Goal: Task Accomplishment & Management: Complete application form

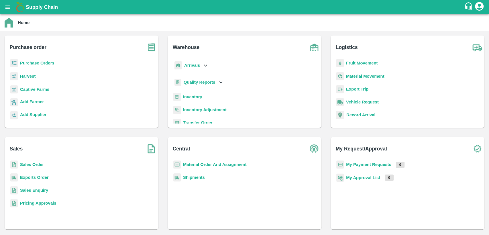
click at [203, 99] on div "Inventory" at bounding box center [244, 99] width 145 height 13
click at [200, 97] on b "Inventory" at bounding box center [192, 97] width 19 height 5
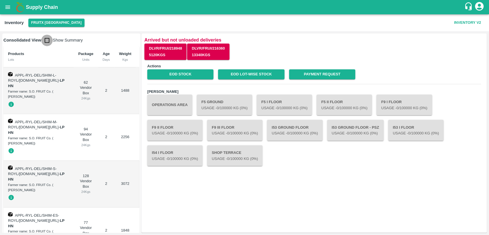
click at [48, 42] on input "checkbox" at bounding box center [46, 40] width 11 height 11
checkbox input "true"
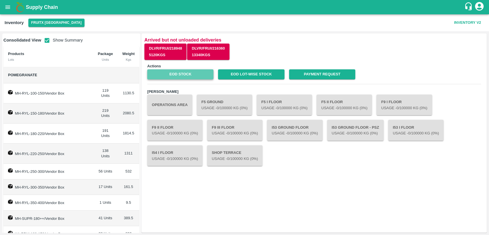
click at [197, 70] on link "EOD Stock" at bounding box center [180, 74] width 66 height 10
click at [263, 70] on link "EOD Lot-wise Stock" at bounding box center [251, 74] width 66 height 10
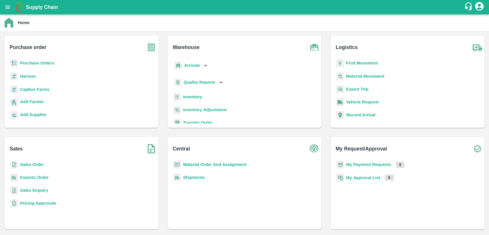
click at [32, 165] on b "Sales Order" at bounding box center [32, 164] width 24 height 5
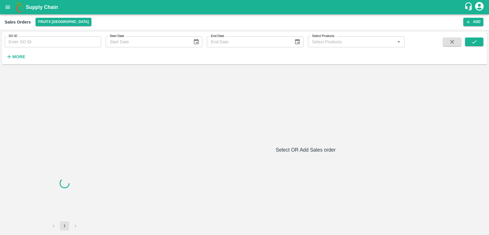
click at [39, 41] on input "SO ID" at bounding box center [53, 41] width 97 height 11
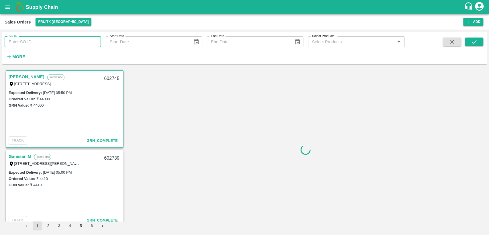
paste input "601236"
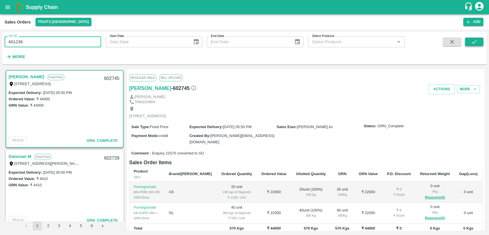
type input "601236"
click at [470, 44] on button "submit" at bounding box center [474, 42] width 18 height 9
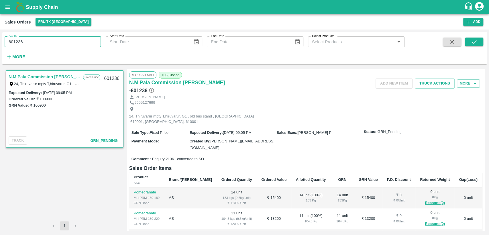
drag, startPoint x: 25, startPoint y: 45, endPoint x: 0, endPoint y: 47, distance: 24.8
click at [0, 47] on div "SO ID 601236 SO ID Start Date Start Date End Date End Date Select Products Sele…" at bounding box center [244, 133] width 489 height 206
paste input "text"
type input "601517"
click at [479, 44] on button "submit" at bounding box center [474, 42] width 18 height 9
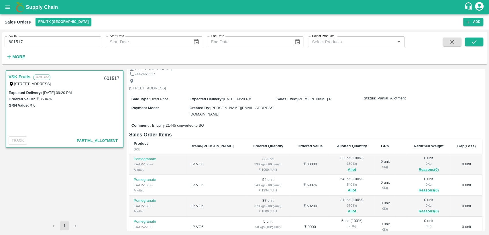
scroll to position [32, 0]
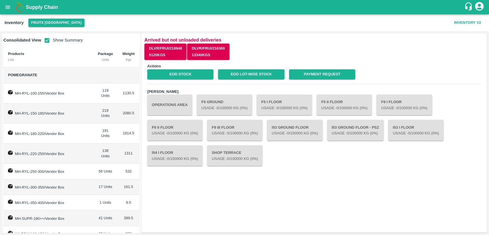
click at [7, 7] on icon "open drawer" at bounding box center [8, 7] width 6 height 6
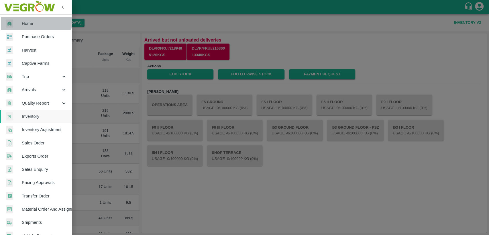
click at [22, 21] on span "Home" at bounding box center [44, 23] width 45 height 6
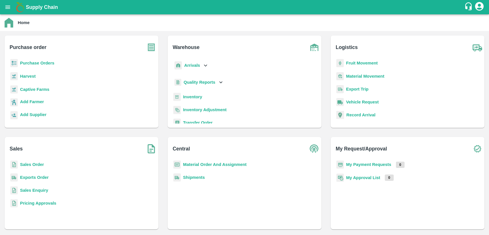
click at [35, 167] on p "Sales Order" at bounding box center [32, 164] width 24 height 6
click at [34, 162] on b "Sales Order" at bounding box center [32, 164] width 24 height 5
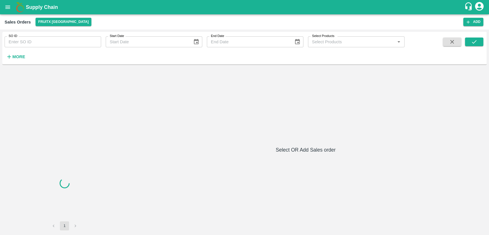
click at [45, 44] on input "SO ID" at bounding box center [53, 41] width 97 height 11
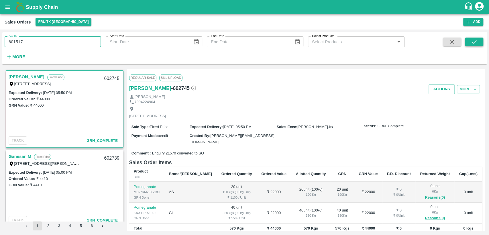
click at [476, 42] on icon "submit" at bounding box center [474, 42] width 6 height 6
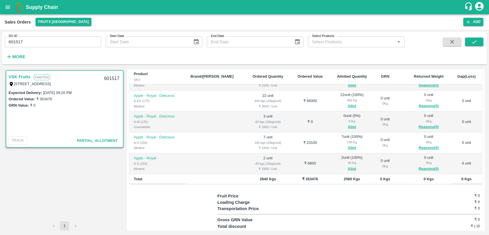
scroll to position [95, 0]
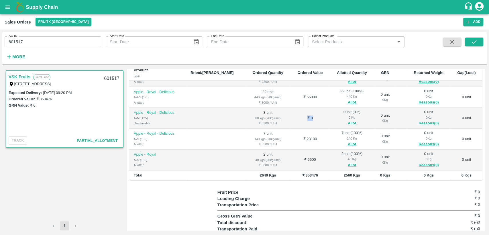
drag, startPoint x: 304, startPoint y: 113, endPoint x: 278, endPoint y: 118, distance: 26.5
click at [291, 118] on td "₹ 0" at bounding box center [310, 118] width 39 height 21
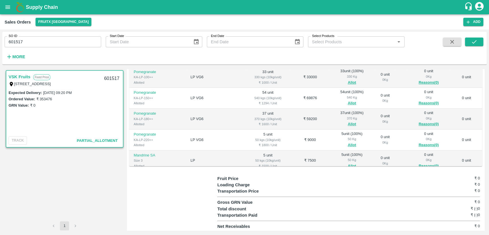
scroll to position [110, 0]
drag, startPoint x: 39, startPoint y: 98, endPoint x: 55, endPoint y: 101, distance: 15.9
click at [55, 101] on div "Ordered Value: ₹ 353476" at bounding box center [65, 99] width 112 height 6
copy label "353476"
click at [39, 45] on input "601517" at bounding box center [53, 41] width 97 height 11
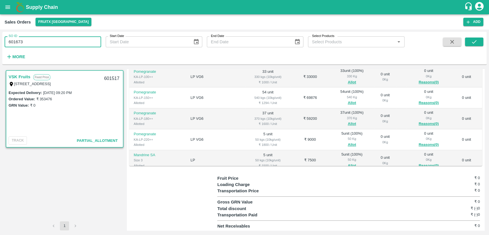
type input "601673"
click at [477, 47] on span at bounding box center [474, 50] width 18 height 24
click at [476, 46] on button "submit" at bounding box center [474, 42] width 18 height 9
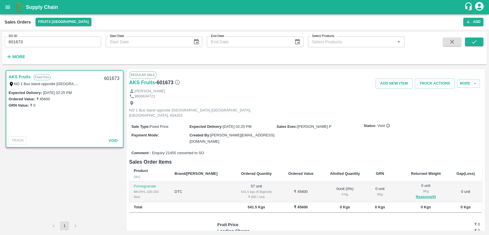
click at [27, 40] on input "601673" at bounding box center [53, 41] width 97 height 11
click at [474, 44] on icon "submit" at bounding box center [474, 42] width 6 height 6
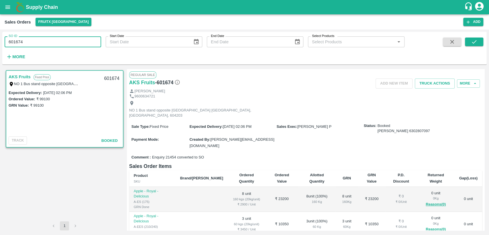
drag, startPoint x: 37, startPoint y: 40, endPoint x: 18, endPoint y: 46, distance: 19.7
click at [18, 46] on input "601674" at bounding box center [53, 41] width 97 height 11
click at [474, 44] on icon "submit" at bounding box center [474, 42] width 6 height 6
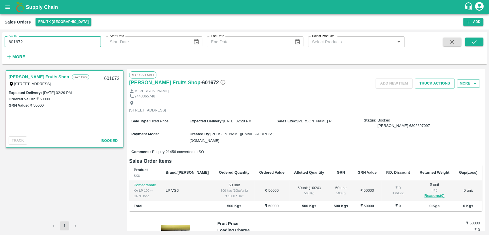
drag, startPoint x: 32, startPoint y: 42, endPoint x: 29, endPoint y: 44, distance: 3.7
click at [30, 44] on input "601672" at bounding box center [53, 41] width 97 height 11
click at [476, 43] on icon "submit" at bounding box center [474, 42] width 6 height 6
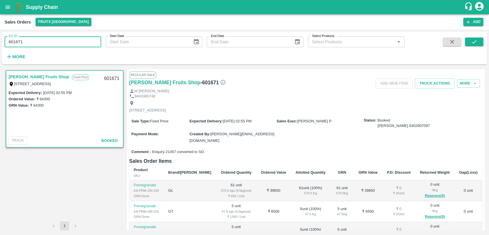
drag, startPoint x: 24, startPoint y: 43, endPoint x: 13, endPoint y: 42, distance: 11.5
click at [13, 42] on input "601671" at bounding box center [53, 41] width 97 height 11
click at [475, 43] on icon "submit" at bounding box center [474, 42] width 6 height 6
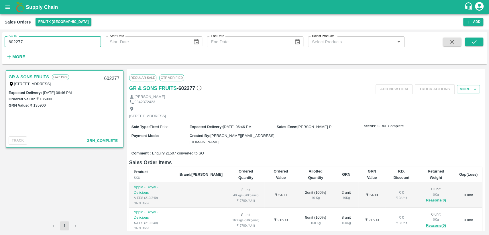
drag, startPoint x: 31, startPoint y: 44, endPoint x: 16, endPoint y: 45, distance: 15.0
click at [16, 45] on input "602277" at bounding box center [53, 41] width 97 height 11
click at [474, 44] on icon "submit" at bounding box center [474, 42] width 6 height 6
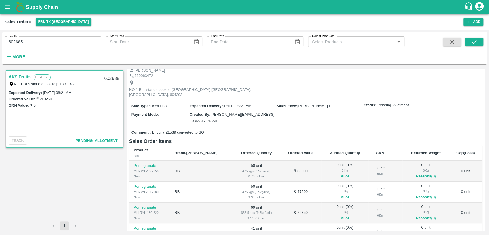
scroll to position [32, 0]
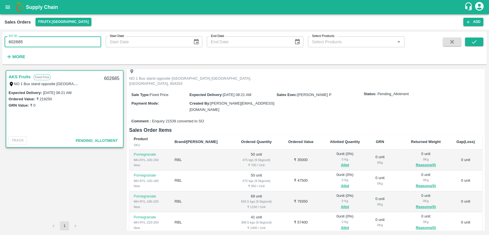
click at [28, 43] on input "602685" at bounding box center [53, 41] width 97 height 11
click at [475, 42] on icon "submit" at bounding box center [474, 42] width 6 height 6
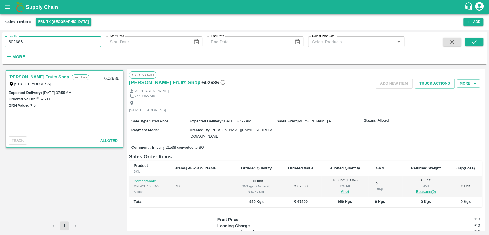
drag, startPoint x: 27, startPoint y: 39, endPoint x: 17, endPoint y: 43, distance: 10.0
click at [17, 43] on input "602686" at bounding box center [53, 41] width 97 height 11
type input "602684"
click at [469, 44] on button "submit" at bounding box center [474, 42] width 18 height 9
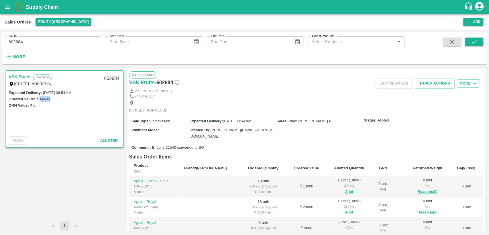
drag, startPoint x: 39, startPoint y: 99, endPoint x: 54, endPoint y: 99, distance: 15.2
click at [54, 99] on div "Ordered Value: ₹ 44400" at bounding box center [65, 99] width 112 height 6
copy label "44400"
click at [9, 5] on icon "open drawer" at bounding box center [8, 7] width 6 height 6
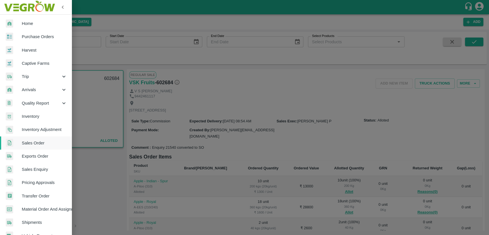
click at [16, 20] on div at bounding box center [14, 23] width 16 height 8
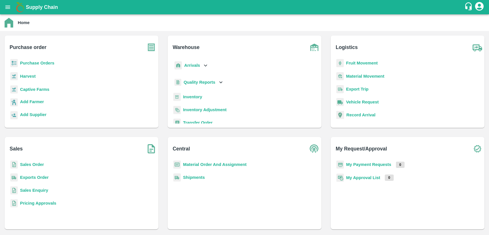
click at [203, 167] on b "Material Order And Assignment" at bounding box center [215, 164] width 64 height 5
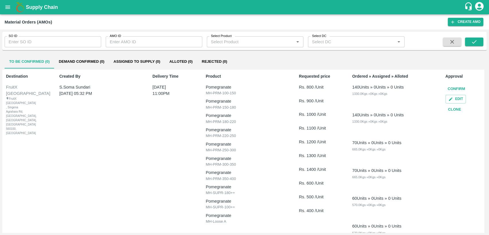
click at [457, 109] on button "Clone" at bounding box center [455, 110] width 18 height 10
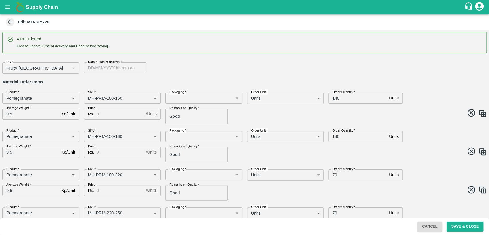
type input "Pomegranate"
type input "MH-PRM-100-150"
type input "Pomegranate"
type input "MH-PRM-150-180"
type input "Pomegranate"
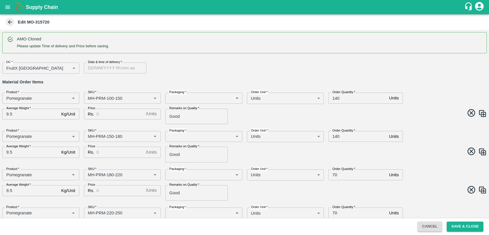
type input "MH-PRM-180-220"
type input "Pomegranate"
type input "MH-PRM-220-250"
type input "Pomegranate"
type input "MH-PRM-250-300"
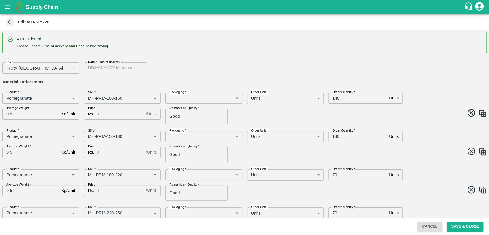
type input "Pomegranate"
type input "MH-PRM-300-350"
type input "Pomegranate"
type input "MH-PRM-350-400"
type input "Pomegranate"
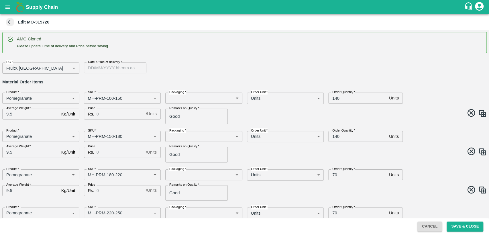
type input "MH-SUPR-180++"
type input "Pomegranate"
type input "MH-SUPR-100++"
type input "Pomegranate"
type input "MH-Loose A"
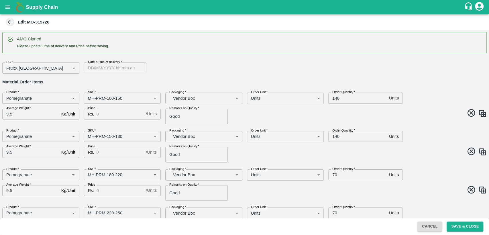
type input "DD/MM/YYYY hh:mm aa"
click at [100, 67] on input "DD/MM/YYYY hh:mm aa" at bounding box center [113, 67] width 58 height 11
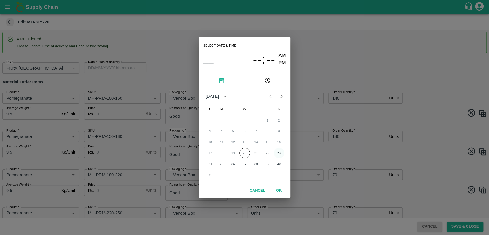
click at [277, 154] on button "23" at bounding box center [279, 153] width 10 height 10
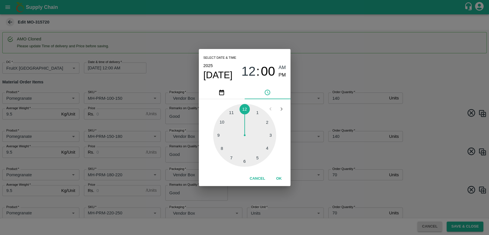
click at [232, 112] on div at bounding box center [244, 135] width 63 height 63
click at [282, 74] on span "PM" at bounding box center [282, 75] width 7 height 8
type input "23/08/2025 11:00 PM"
click at [279, 176] on button "OK" at bounding box center [279, 179] width 18 height 10
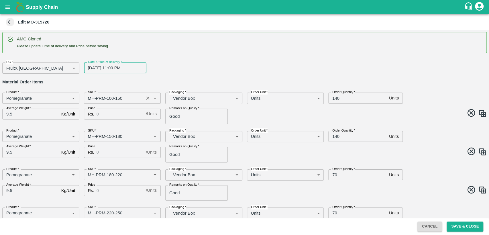
click at [90, 101] on input "SKU   *" at bounding box center [114, 97] width 57 height 7
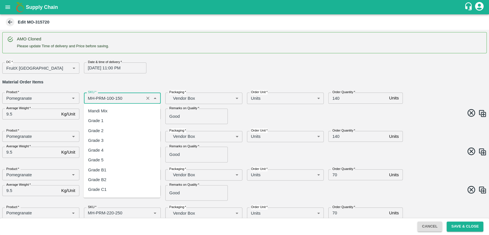
scroll to position [311, 0]
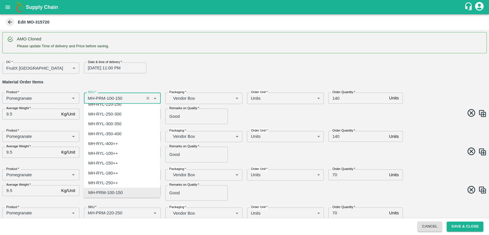
click at [90, 99] on input "SKU   *" at bounding box center [114, 97] width 57 height 7
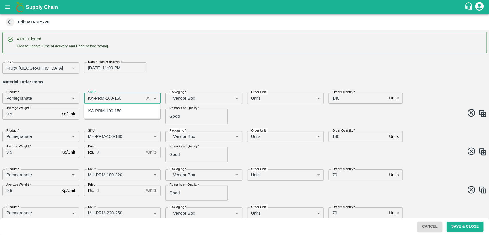
click at [107, 114] on div "KA-PRM-100-150" at bounding box center [122, 111] width 77 height 10
type input "KA-PRM-100-150"
click at [109, 111] on input "Price" at bounding box center [120, 114] width 47 height 11
type input "800"
click at [338, 96] on input "140" at bounding box center [358, 98] width 58 height 11
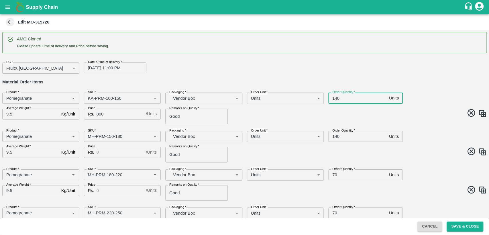
click at [338, 96] on input "140" at bounding box center [358, 98] width 58 height 11
click at [335, 95] on input "140" at bounding box center [358, 98] width 58 height 11
type input "60"
click at [89, 135] on input "SKU   *" at bounding box center [114, 136] width 57 height 7
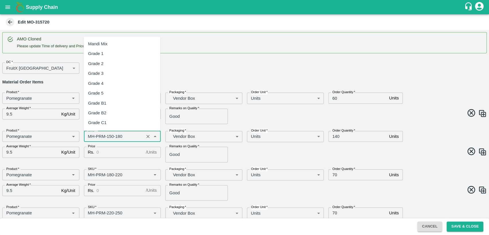
scroll to position [341, 0]
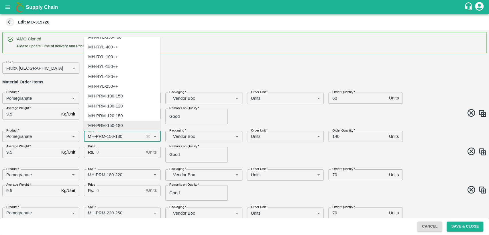
click at [90, 136] on input "SKU   *" at bounding box center [114, 136] width 57 height 7
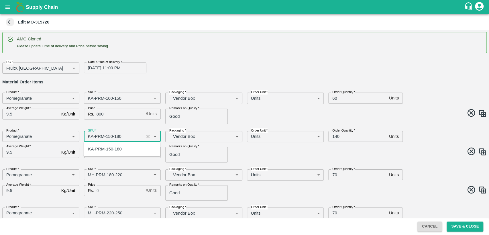
click at [113, 147] on div "KA-PRM-150-180" at bounding box center [105, 149] width 34 height 6
type input "KA-PRM-150-180"
click at [114, 150] on input "Price" at bounding box center [120, 152] width 47 height 11
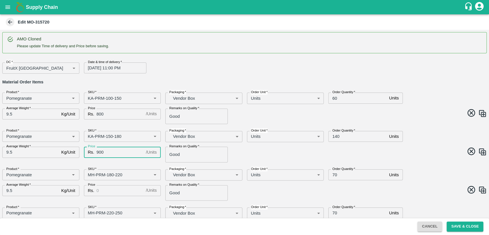
type input "900"
click at [334, 134] on input "140" at bounding box center [358, 136] width 58 height 11
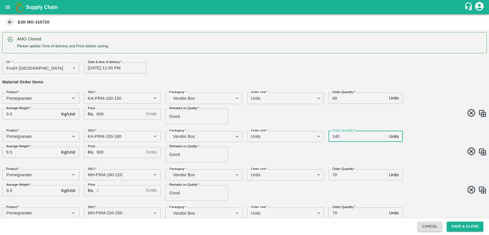
click at [334, 134] on input "140" at bounding box center [358, 136] width 58 height 11
type input "60"
click at [91, 175] on input "SKU   *" at bounding box center [114, 174] width 57 height 7
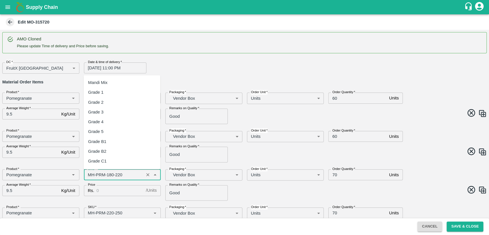
scroll to position [351, 0]
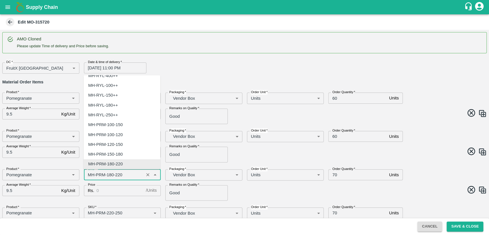
click at [91, 175] on input "SKU   *" at bounding box center [114, 174] width 57 height 7
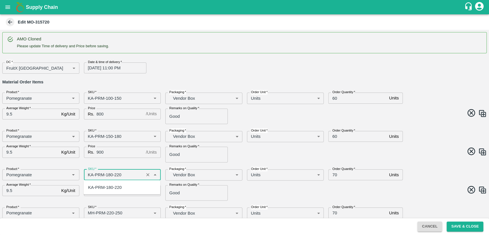
click at [101, 187] on div "KA-PRM-180-220" at bounding box center [105, 187] width 34 height 6
type input "KA-PRM-180-220"
click at [106, 185] on input "Price" at bounding box center [120, 190] width 47 height 11
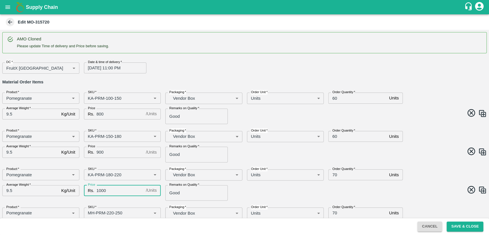
type input "1000"
click at [333, 175] on input "70" at bounding box center [358, 174] width 58 height 11
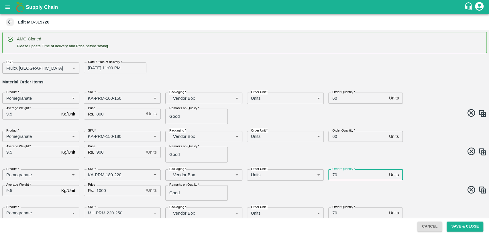
click at [333, 175] on input "70" at bounding box center [358, 174] width 58 height 11
type input "50"
click at [333, 193] on span at bounding box center [365, 190] width 245 height 11
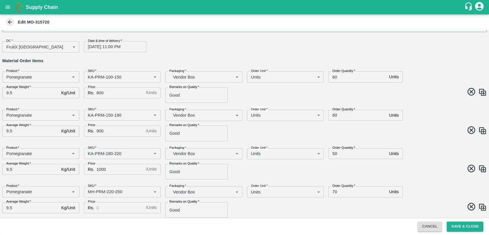
scroll to position [32, 0]
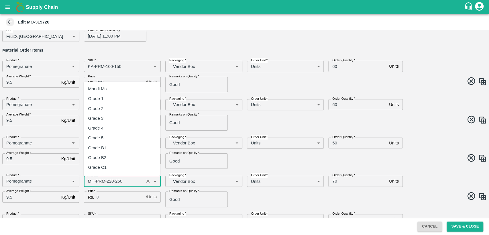
click at [91, 182] on input "SKU   *" at bounding box center [114, 180] width 57 height 7
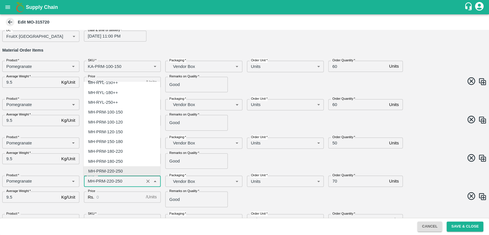
click at [91, 181] on input "SKU   *" at bounding box center [114, 180] width 57 height 7
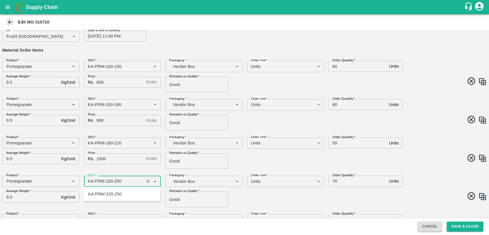
click at [101, 191] on div "KA-PRM-220-250" at bounding box center [105, 194] width 34 height 6
type input "KA-PRM-220-250"
click at [104, 196] on input "Price" at bounding box center [120, 196] width 47 height 11
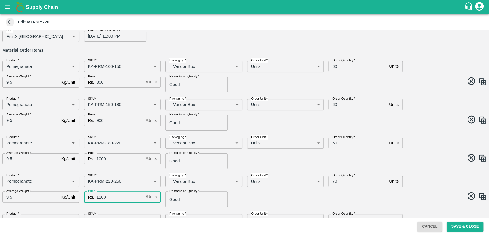
type input "1100"
click at [334, 181] on input "70" at bounding box center [358, 181] width 58 height 11
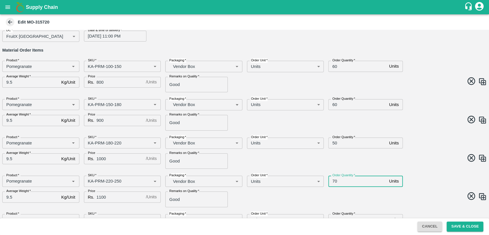
click at [334, 181] on input "70" at bounding box center [358, 181] width 58 height 11
type input "50"
click at [393, 161] on span at bounding box center [365, 158] width 245 height 11
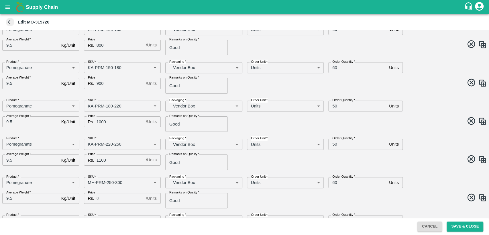
scroll to position [95, 0]
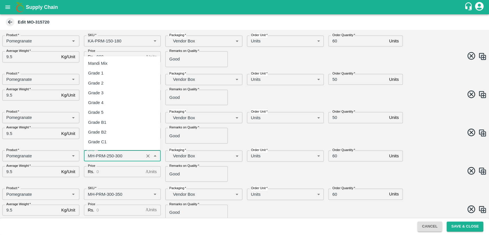
click at [92, 156] on input "SKU   *" at bounding box center [114, 155] width 57 height 7
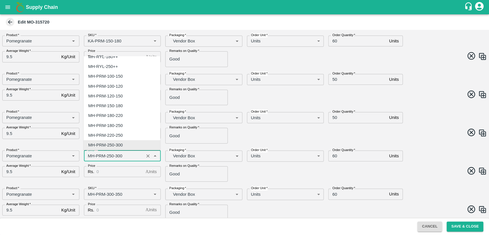
click at [90, 156] on input "SKU   *" at bounding box center [114, 155] width 57 height 7
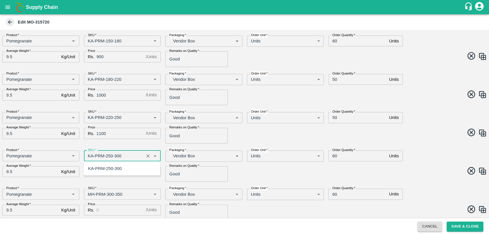
drag, startPoint x: 106, startPoint y: 165, endPoint x: 104, endPoint y: 181, distance: 15.5
click at [106, 165] on div "KA-PRM-250-300" at bounding box center [122, 169] width 77 height 10
type input "KA-PRM-250-300"
click at [103, 169] on input "Price" at bounding box center [120, 171] width 47 height 11
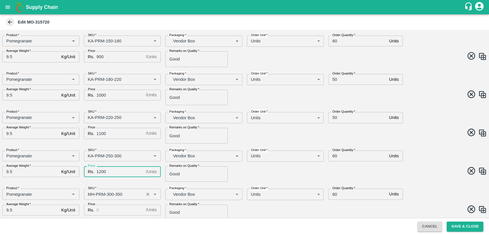
type input "1200"
click at [90, 193] on input "SKU   *" at bounding box center [114, 193] width 57 height 7
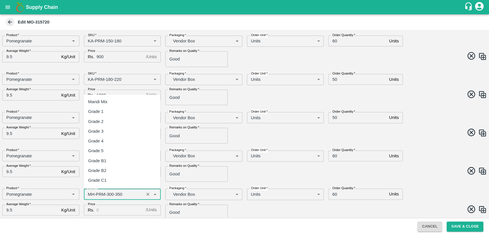
click at [90, 193] on input "SKU   *" at bounding box center [114, 193] width 57 height 7
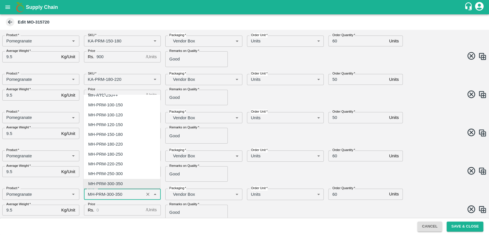
click at [90, 193] on input "SKU   *" at bounding box center [114, 193] width 57 height 7
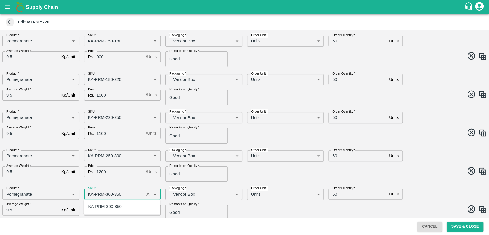
click at [104, 211] on div "KA-PRM-300-350" at bounding box center [122, 207] width 77 height 10
type input "KA-PRM-300-350"
click at [110, 184] on div "SKU   * SKU   *" at bounding box center [120, 192] width 82 height 16
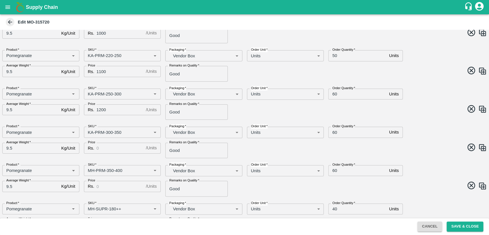
click at [102, 150] on input "Price" at bounding box center [120, 148] width 47 height 11
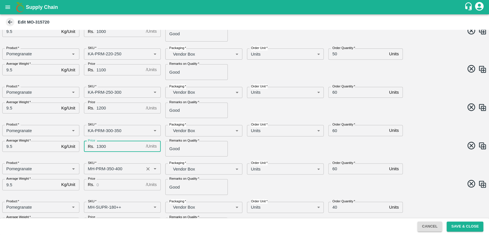
type input "1300"
click at [91, 169] on input "SKU   *" at bounding box center [114, 168] width 57 height 7
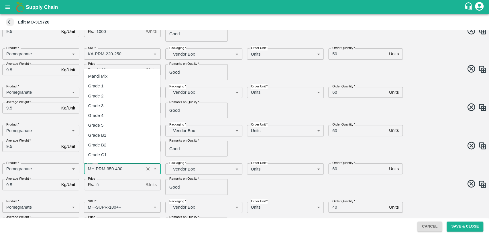
scroll to position [399, 0]
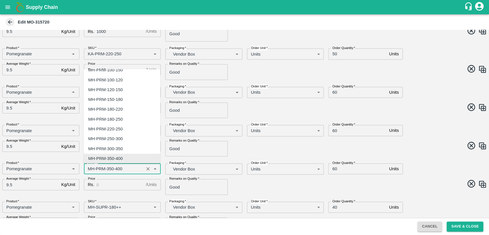
click at [91, 169] on input "SKU   *" at bounding box center [114, 168] width 57 height 7
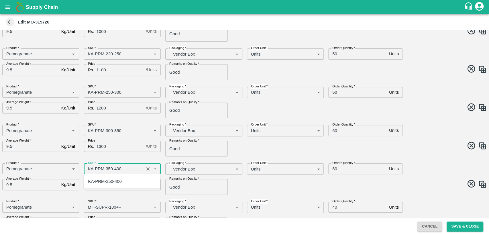
click at [118, 166] on input "SKU   *" at bounding box center [114, 168] width 57 height 7
click at [117, 177] on div "KA-PRM-350-400" at bounding box center [122, 182] width 77 height 10
type input "KA-PRM-350-400"
click at [112, 183] on input "Price" at bounding box center [120, 184] width 47 height 11
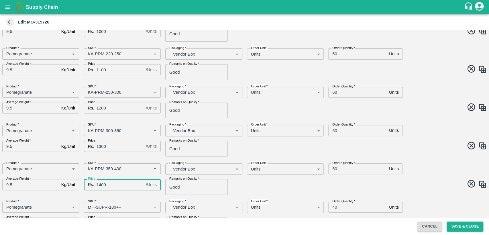
type input "1400"
click at [335, 92] on input "60" at bounding box center [358, 92] width 58 height 11
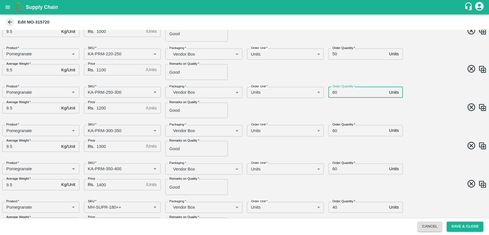
click at [335, 92] on input "60" at bounding box center [358, 92] width 58 height 11
click at [332, 92] on input "60" at bounding box center [358, 92] width 58 height 11
type input "40"
click at [334, 131] on input "60" at bounding box center [358, 130] width 58 height 11
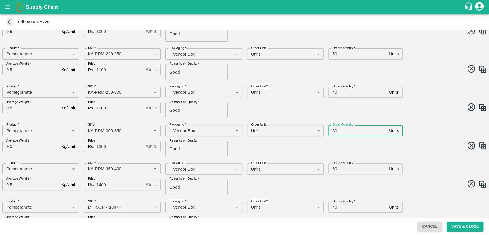
click at [334, 131] on input "60" at bounding box center [358, 130] width 58 height 11
type input "40"
click at [351, 144] on span at bounding box center [365, 146] width 245 height 11
click at [333, 169] on input "60" at bounding box center [358, 168] width 58 height 11
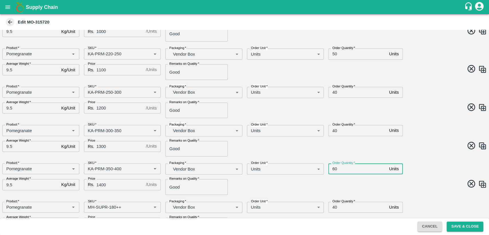
click at [333, 169] on input "60" at bounding box center [358, 168] width 58 height 11
click at [358, 148] on span at bounding box center [365, 146] width 245 height 11
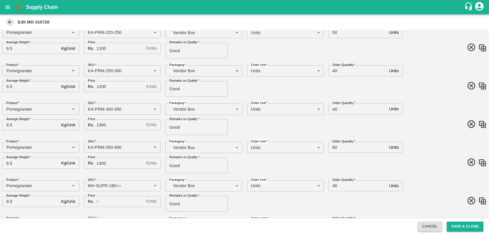
scroll to position [191, 0]
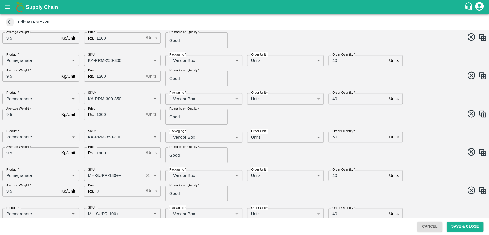
click at [88, 175] on input "SKU   *" at bounding box center [114, 175] width 57 height 7
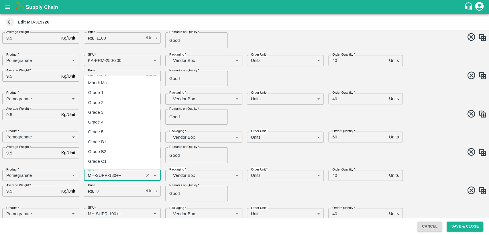
scroll to position [587, 0]
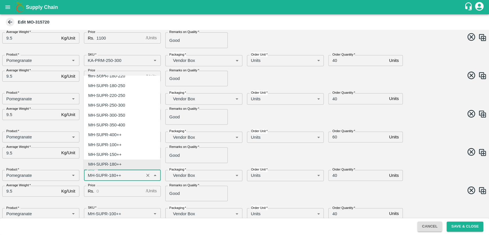
click at [88, 175] on input "SKU   *" at bounding box center [114, 175] width 57 height 7
click at [89, 175] on input "SKU   *" at bounding box center [114, 175] width 57 height 7
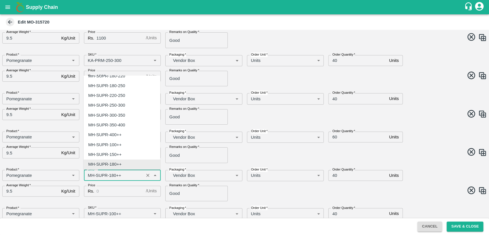
click at [92, 175] on input "SKU   *" at bounding box center [114, 175] width 57 height 7
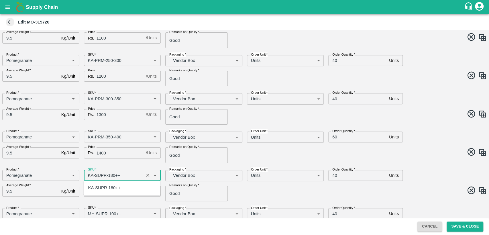
click at [98, 186] on div "KA-SUPR-180++" at bounding box center [104, 188] width 32 height 6
type input "KA-SUPR-180++"
click at [118, 189] on input "Price" at bounding box center [120, 191] width 47 height 11
type input "600"
click at [277, 188] on span at bounding box center [365, 191] width 245 height 11
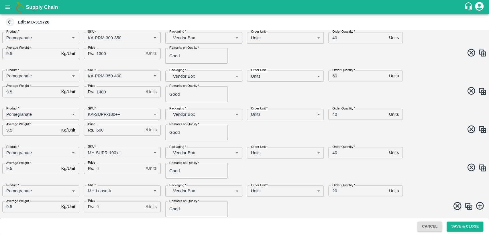
scroll to position [253, 0]
click at [90, 150] on input "SKU   *" at bounding box center [114, 151] width 57 height 7
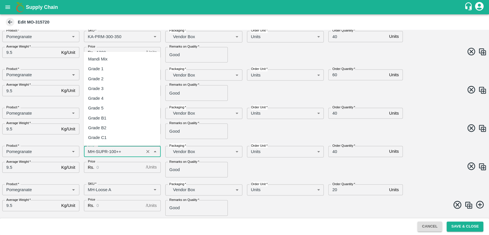
scroll to position [566, 0]
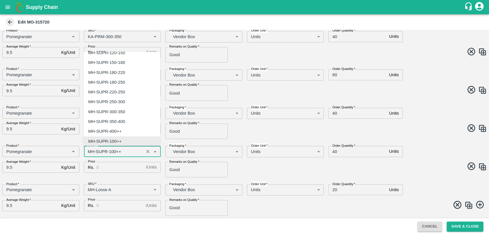
click at [90, 150] on input "SKU   *" at bounding box center [114, 151] width 57 height 7
click at [91, 150] on input "SKU   *" at bounding box center [114, 151] width 57 height 7
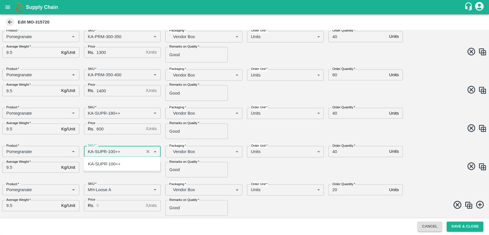
click at [101, 163] on div "KA-SUPR-100++" at bounding box center [104, 164] width 32 height 6
type input "KA-SUPR-100++"
click at [102, 169] on input "Price" at bounding box center [120, 167] width 47 height 11
type input "500"
click at [91, 189] on input "SKU   *" at bounding box center [114, 189] width 57 height 7
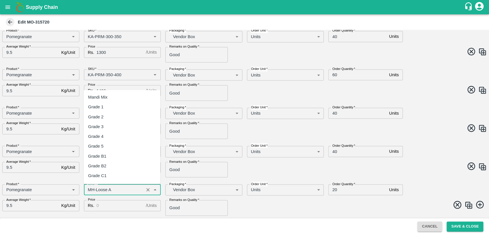
click at [91, 189] on input "SKU   *" at bounding box center [114, 189] width 57 height 7
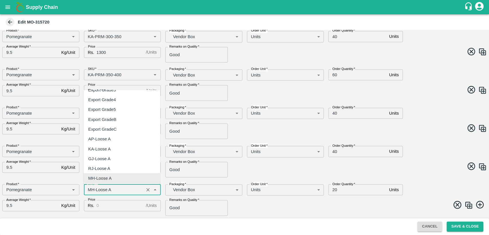
click at [91, 189] on input "SKU   *" at bounding box center [114, 189] width 57 height 7
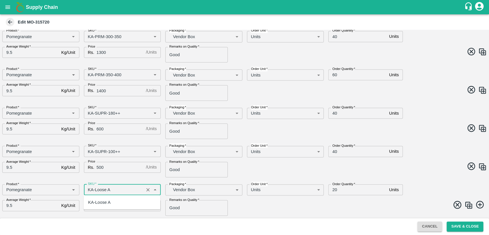
click at [92, 204] on div "KA-Loose A" at bounding box center [99, 202] width 22 height 6
type input "KA-Loose A"
click at [103, 204] on input "Price" at bounding box center [120, 205] width 47 height 11
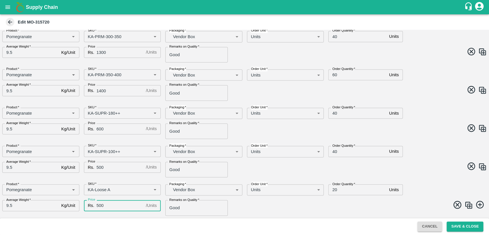
type input "500"
click at [468, 202] on img at bounding box center [469, 205] width 9 height 9
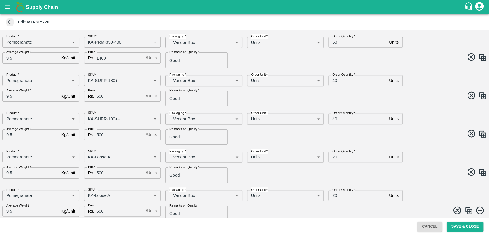
scroll to position [291, 0]
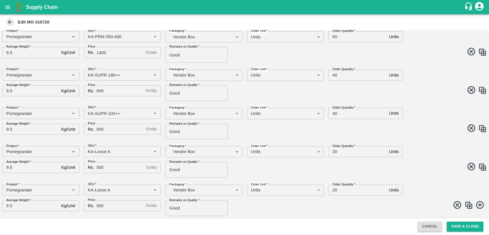
click at [468, 203] on img at bounding box center [469, 205] width 9 height 9
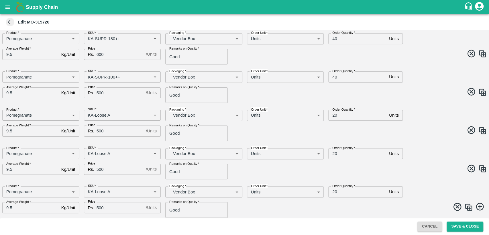
scroll to position [330, 0]
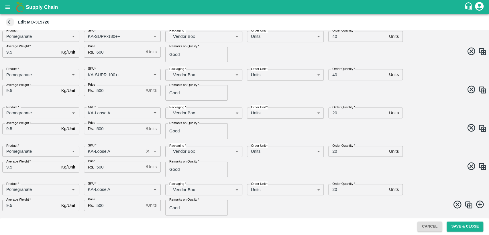
click at [127, 150] on input "SKU   *" at bounding box center [114, 151] width 57 height 7
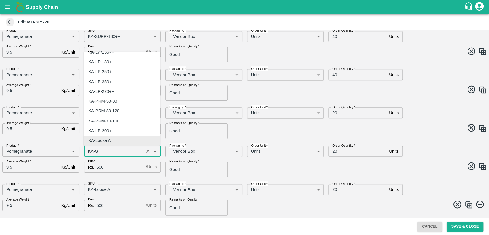
scroll to position [0, 0]
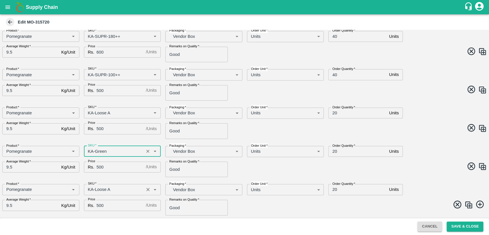
type input "KA-Green"
click at [116, 189] on input "SKU   *" at bounding box center [114, 189] width 57 height 7
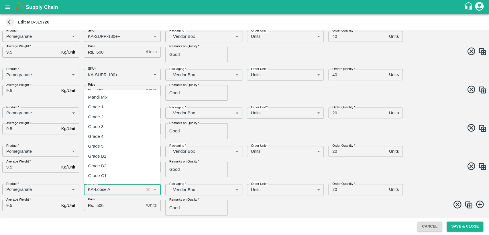
scroll to position [3713, 0]
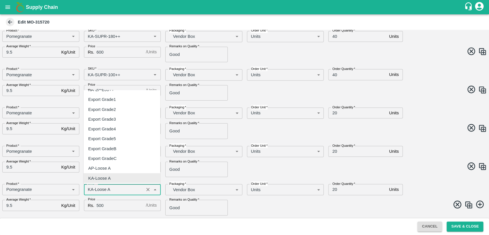
click at [116, 189] on input "SKU   *" at bounding box center [114, 189] width 57 height 7
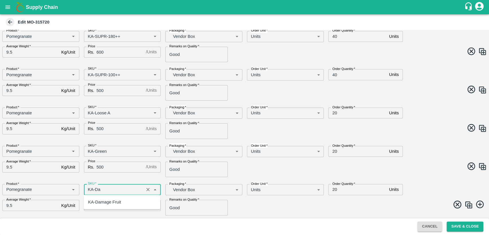
click at [118, 201] on div "KA-Damage Fruit" at bounding box center [104, 202] width 33 height 6
type input "KA-Damage Fruit"
click at [101, 165] on input "500" at bounding box center [120, 167] width 47 height 11
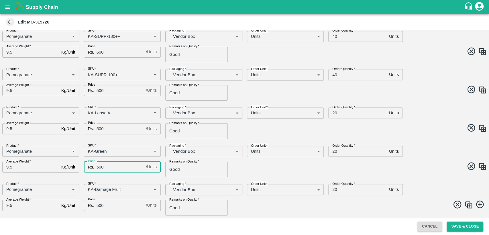
click at [101, 165] on input "500" at bounding box center [120, 167] width 47 height 11
type input "400"
click at [100, 204] on input "500" at bounding box center [120, 205] width 47 height 11
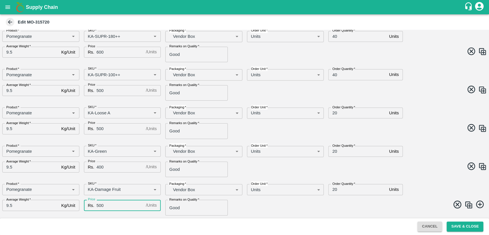
click at [100, 204] on input "500" at bounding box center [120, 205] width 47 height 11
type input "400"
click at [421, 166] on span at bounding box center [365, 167] width 245 height 11
click at [334, 111] on input "20" at bounding box center [358, 112] width 58 height 11
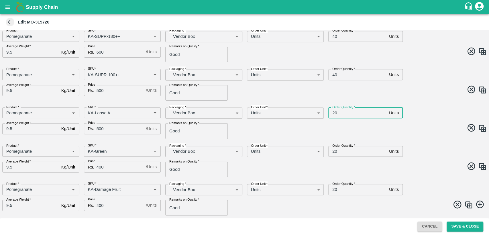
click at [334, 111] on input "20" at bounding box center [358, 112] width 58 height 11
type input "10"
click at [335, 152] on input "20" at bounding box center [358, 151] width 58 height 11
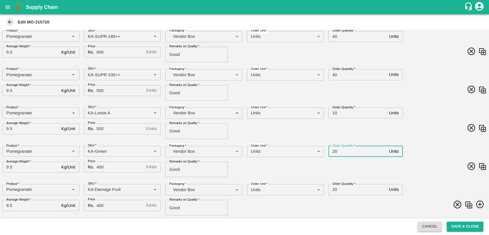
click at [335, 152] on input "20" at bounding box center [358, 151] width 58 height 11
type input "10"
click at [335, 189] on input "20" at bounding box center [358, 189] width 58 height 11
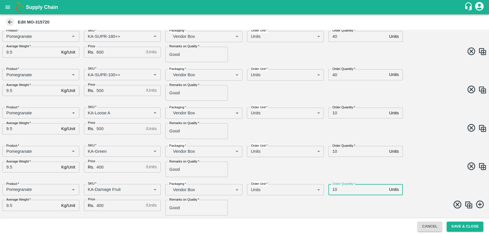
type input "10"
click at [378, 175] on div "Product   * Product   * SKU   * SKU   * Packaging   * Vendor Box BOM/276 Packag…" at bounding box center [242, 159] width 489 height 36
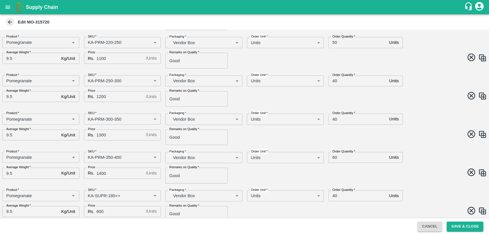
click at [335, 119] on input "40" at bounding box center [358, 119] width 58 height 11
type input "20"
click at [334, 158] on input "60" at bounding box center [358, 157] width 58 height 11
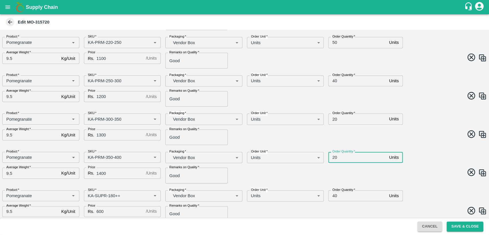
type input "20"
click at [326, 169] on span at bounding box center [365, 173] width 245 height 11
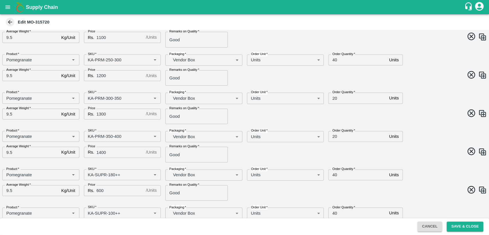
scroll to position [202, 0]
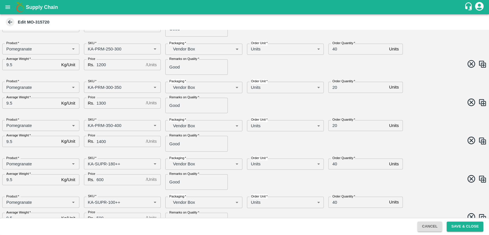
click at [334, 164] on input "40" at bounding box center [358, 164] width 58 height 11
type input "10"
click at [365, 183] on span at bounding box center [365, 179] width 245 height 11
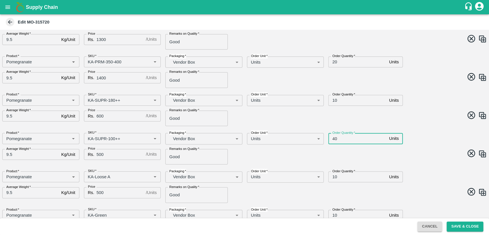
click at [334, 140] on input "40" at bounding box center [358, 138] width 58 height 11
type input "10"
click at [362, 149] on span at bounding box center [365, 154] width 245 height 11
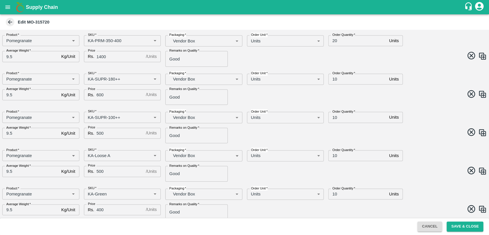
scroll to position [287, 0]
click at [335, 79] on input "10" at bounding box center [358, 79] width 58 height 11
type input "20"
click at [333, 116] on input "10" at bounding box center [358, 117] width 58 height 11
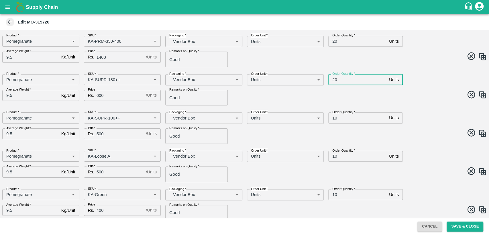
click at [333, 116] on input "10" at bounding box center [358, 117] width 58 height 11
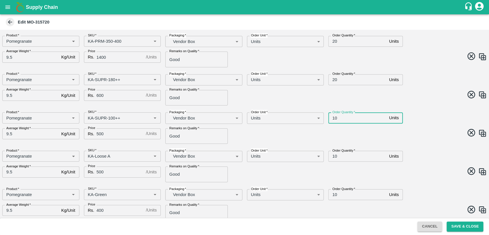
click at [333, 116] on input "10" at bounding box center [358, 117] width 58 height 11
type input "20"
click at [333, 154] on input "10" at bounding box center [358, 156] width 58 height 11
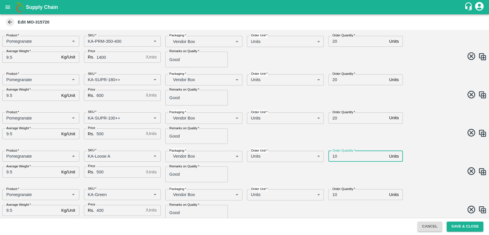
click at [333, 154] on input "10" at bounding box center [358, 156] width 58 height 11
type input "20"
click at [335, 193] on input "10" at bounding box center [358, 194] width 58 height 11
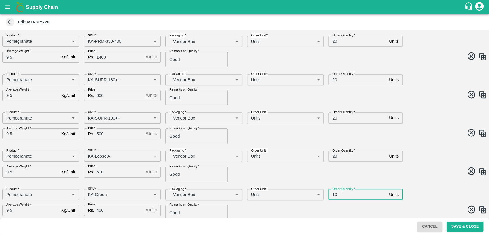
click at [335, 193] on input "10" at bounding box center [358, 194] width 58 height 11
type input "20"
click at [375, 177] on span at bounding box center [365, 172] width 245 height 11
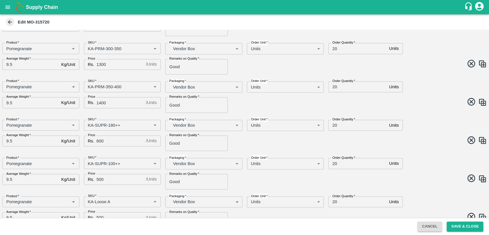
scroll to position [223, 0]
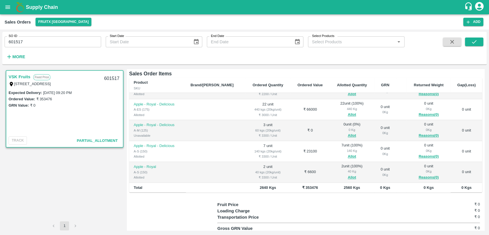
scroll to position [110, 0]
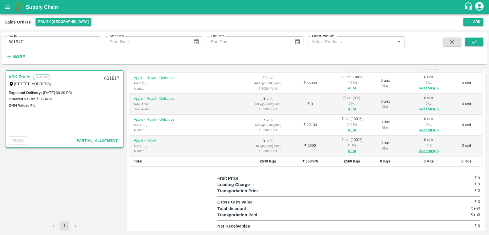
click at [302, 159] on b "₹ 353476" at bounding box center [310, 161] width 16 height 4
copy b "353476"
